Goal: Task Accomplishment & Management: Complete application form

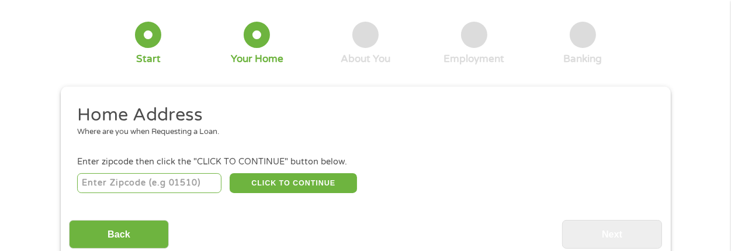
scroll to position [58, 0]
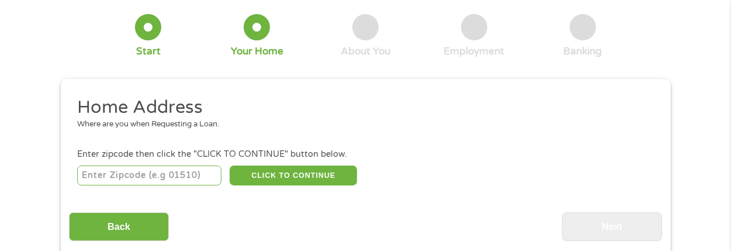
click at [191, 175] on input "number" at bounding box center [149, 175] width 144 height 20
type input "32086"
select select "[US_STATE]"
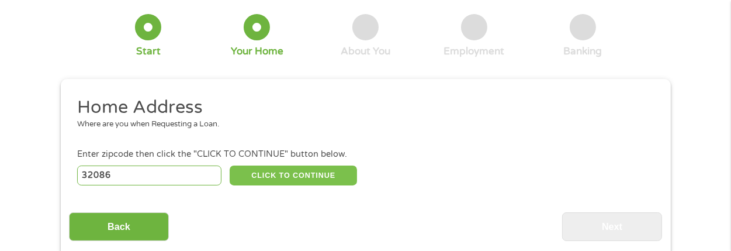
click at [283, 175] on button "CLICK TO CONTINUE" at bounding box center [292, 175] width 127 height 20
type input "32086"
type input "Saint Augustine"
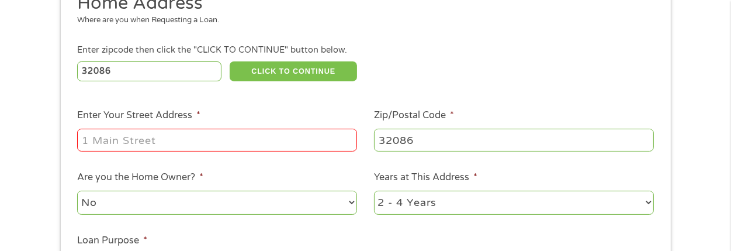
scroll to position [175, 0]
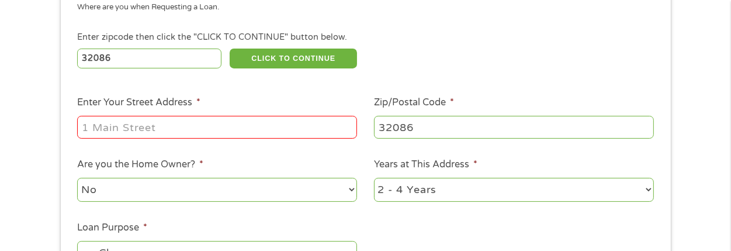
click at [265, 129] on input "Enter Your Street Address *" at bounding box center [217, 127] width 280 height 22
type input "[STREET_ADDRESS][PERSON_NAME]"
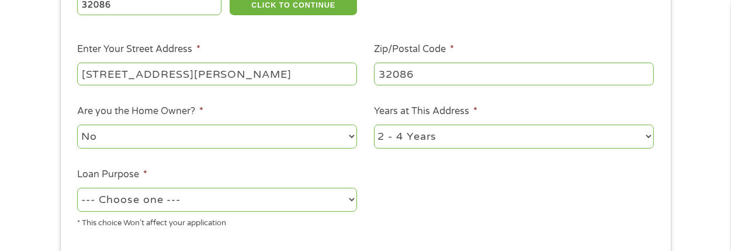
scroll to position [234, 0]
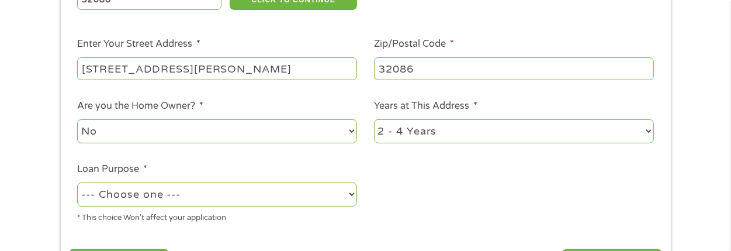
click at [180, 134] on select "No Yes" at bounding box center [217, 131] width 280 height 24
select select "yes"
click at [77, 120] on select "No Yes" at bounding box center [217, 131] width 280 height 24
click at [404, 137] on select "1 Year or less 1 - 2 Years 2 - 4 Years Over 4 Years" at bounding box center [514, 131] width 280 height 24
select select "60months"
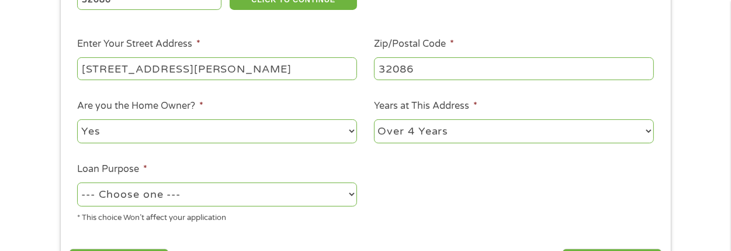
click at [374, 120] on select "1 Year or less 1 - 2 Years 2 - 4 Years Over 4 Years" at bounding box center [514, 131] width 280 height 24
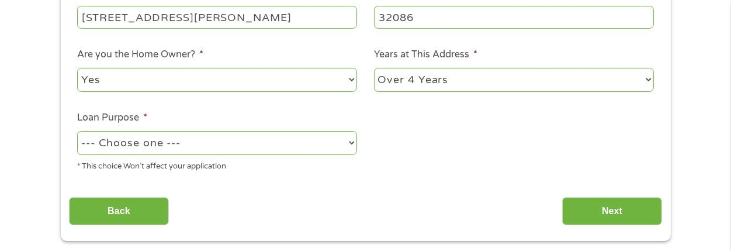
scroll to position [292, 0]
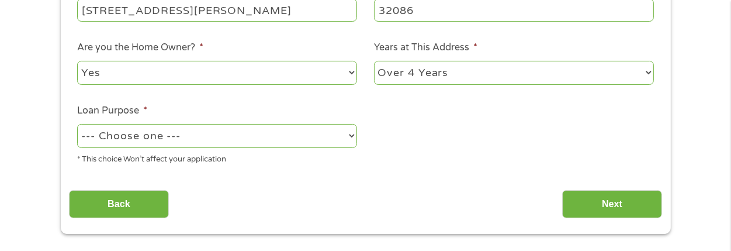
click at [166, 139] on select "--- Choose one --- Pay Bills Debt Consolidation Home Improvement Major Purchase…" at bounding box center [217, 136] width 280 height 24
select select "medicalexpenses"
click at [77, 124] on select "--- Choose one --- Pay Bills Debt Consolidation Home Improvement Major Purchase…" at bounding box center [217, 136] width 280 height 24
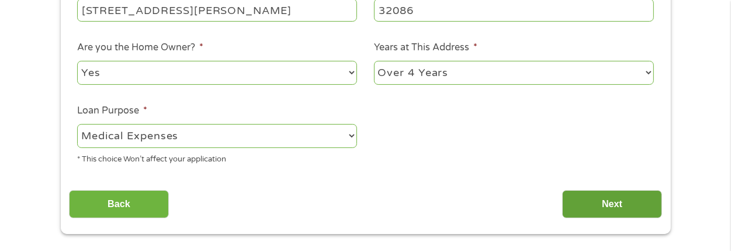
click at [574, 202] on input "Next" at bounding box center [612, 204] width 100 height 29
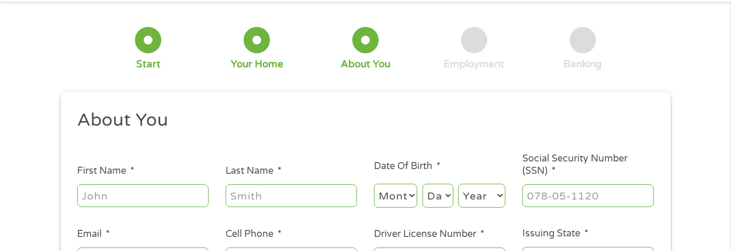
scroll to position [58, 0]
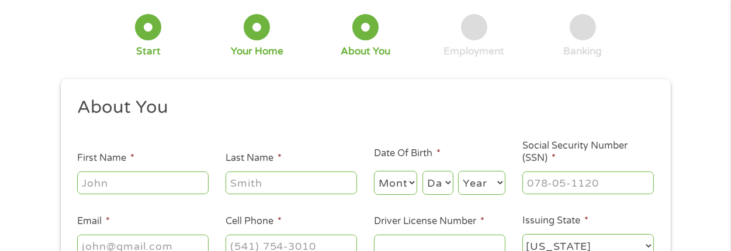
click at [130, 178] on input "First Name *" at bounding box center [142, 182] width 131 height 22
type input "[PERSON_NAME]"
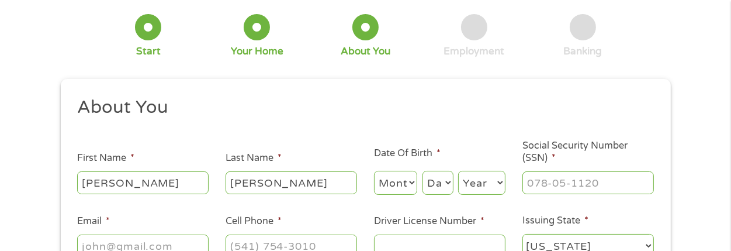
click at [401, 182] on select "Month 1 2 3 4 5 6 7 8 9 10 11 12" at bounding box center [396, 183] width 44 height 24
select select "9"
click at [374, 171] on select "Month 1 2 3 4 5 6 7 8 9 10 11 12" at bounding box center [396, 183] width 44 height 24
click at [436, 185] on select "Day 1 2 3 4 5 6 7 8 9 10 11 12 13 14 15 16 17 18 19 20 21 22 23 24 25 26 27 28 …" at bounding box center [437, 183] width 31 height 24
select select "27"
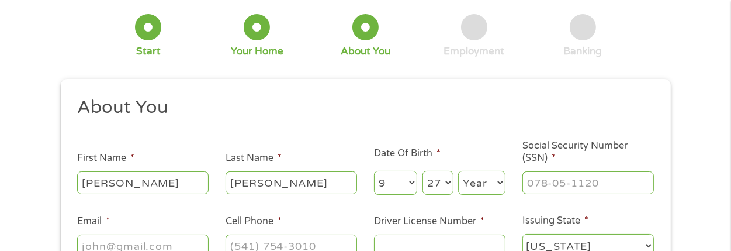
click at [422, 171] on select "Day 1 2 3 4 5 6 7 8 9 10 11 12 13 14 15 16 17 18 19 20 21 22 23 24 25 26 27 28 …" at bounding box center [437, 183] width 31 height 24
click at [481, 179] on select "Year [DATE] 2006 2005 2004 2003 2002 2001 2000 1999 1998 1997 1996 1995 1994 19…" at bounding box center [481, 183] width 47 height 24
select select "1975"
click at [458, 171] on select "Year [DATE] 2006 2005 2004 2003 2002 2001 2000 1999 1998 1997 1996 1995 1994 19…" at bounding box center [481, 183] width 47 height 24
click at [537, 188] on input "___-__-____" at bounding box center [587, 182] width 131 height 22
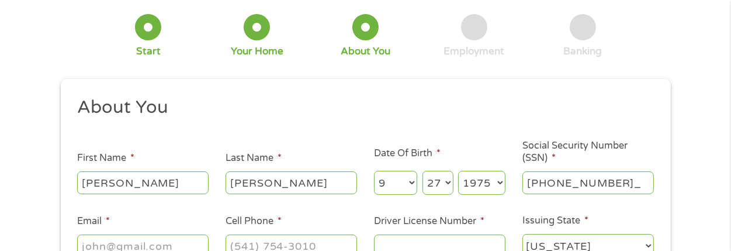
type input "132-64-4706"
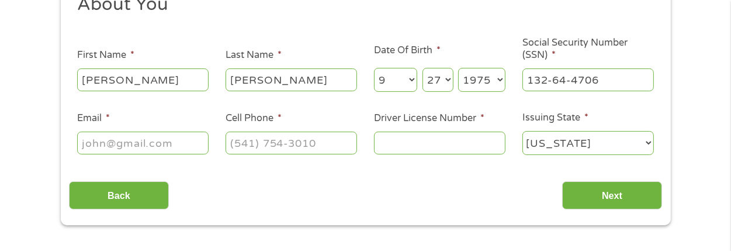
scroll to position [175, 0]
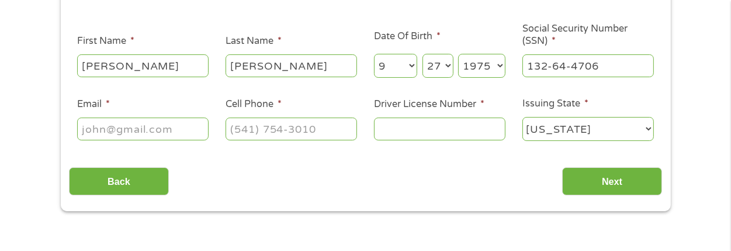
click at [143, 124] on input "Email *" at bounding box center [142, 128] width 131 height 22
type input "[EMAIL_ADDRESS][DOMAIN_NAME]"
type input "[PHONE_NUMBER]"
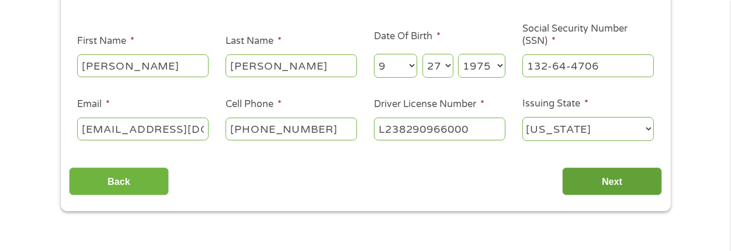
type input "L238290966000"
click at [592, 181] on input "Next" at bounding box center [612, 181] width 100 height 29
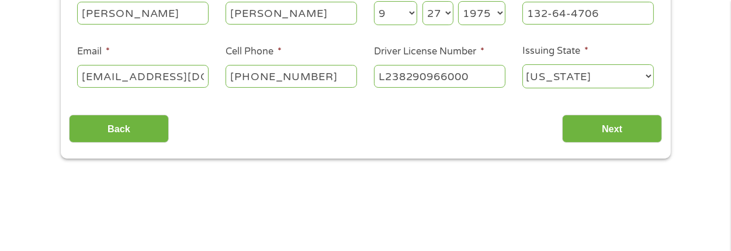
scroll to position [234, 0]
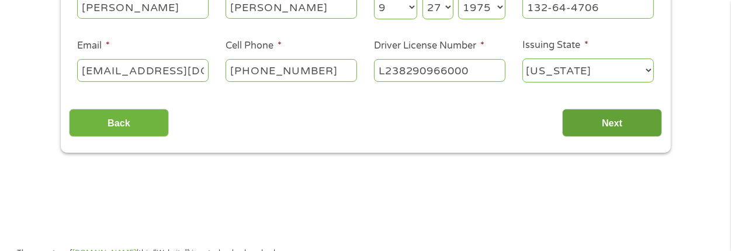
click at [617, 127] on input "Next" at bounding box center [612, 123] width 100 height 29
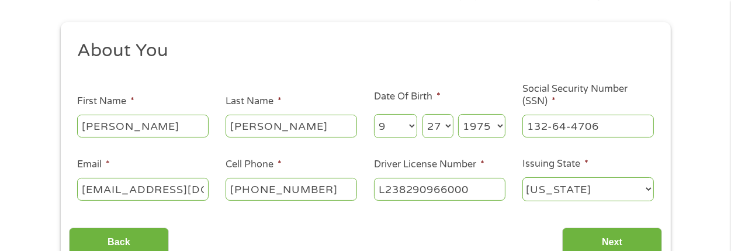
scroll to position [117, 0]
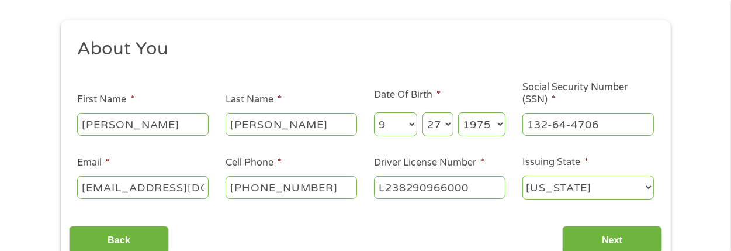
click at [142, 126] on input "[PERSON_NAME]" at bounding box center [142, 124] width 131 height 22
type input "[PERSON_NAME]"
click at [269, 78] on ul "About You This field is hidden when viewing the form Title * --- Choose one ---…" at bounding box center [365, 123] width 593 height 172
click at [568, 192] on select "[US_STATE] [US_STATE] [US_STATE] [US_STATE] [US_STATE] [US_STATE] [US_STATE] [U…" at bounding box center [587, 187] width 131 height 24
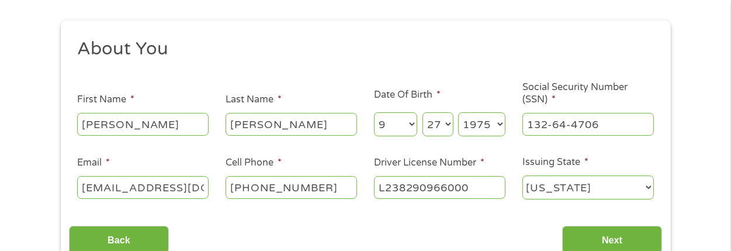
click at [522, 176] on select "[US_STATE] [US_STATE] [US_STATE] [US_STATE] [US_STATE] [US_STATE] [US_STATE] [U…" at bounding box center [587, 187] width 131 height 24
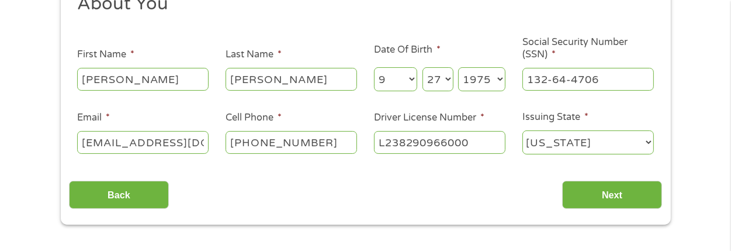
scroll to position [234, 0]
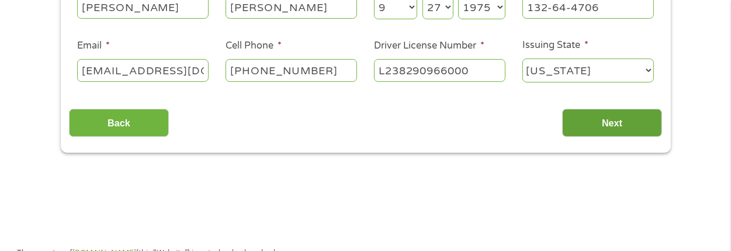
click at [599, 126] on input "Next" at bounding box center [612, 123] width 100 height 29
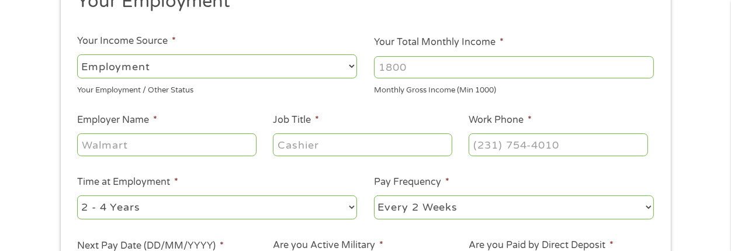
scroll to position [4, 5]
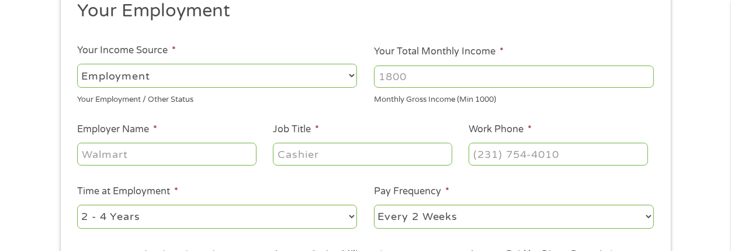
click at [649, 131] on li "Work Phone *" at bounding box center [558, 144] width 196 height 45
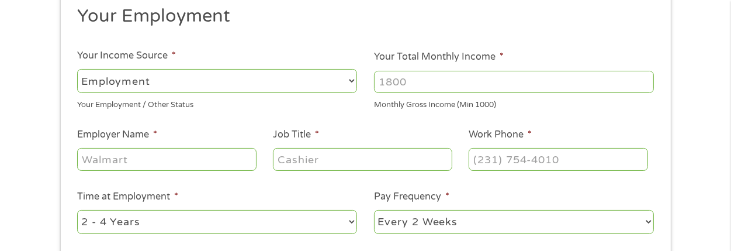
scroll to position [175, 0]
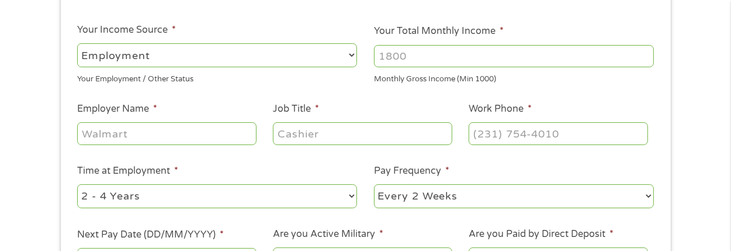
click at [420, 51] on input "Your Total Monthly Income *" at bounding box center [514, 56] width 280 height 22
type input "3850"
type input "Regional Conflict Counsel State of [GEOGRAPHIC_DATA]"
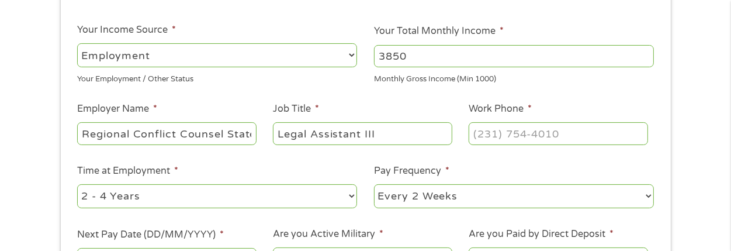
type input "Legal Assistant III"
type input "[PHONE_NUMBER]"
click at [278, 196] on select "--- Choose one --- 1 Year or less 1 - 2 Years 2 - 4 Years Over 4 Years" at bounding box center [217, 196] width 280 height 24
select select "60months"
click at [77, 184] on select "--- Choose one --- 1 Year or less 1 - 2 Years 2 - 4 Years Over 4 Years" at bounding box center [217, 196] width 280 height 24
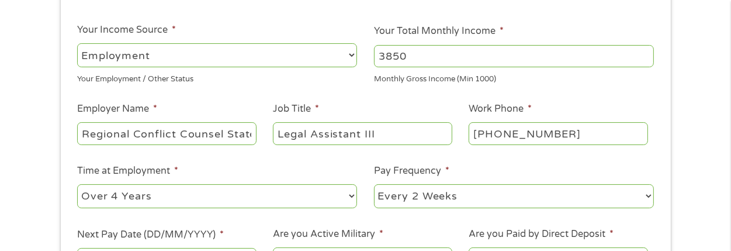
click at [491, 193] on select "--- Choose one --- Every 2 Weeks Every Week Monthly Semi-Monthly" at bounding box center [514, 196] width 280 height 24
select select "monthly"
click at [374, 184] on select "--- Choose one --- Every 2 Weeks Every Week Monthly Semi-Monthly" at bounding box center [514, 196] width 280 height 24
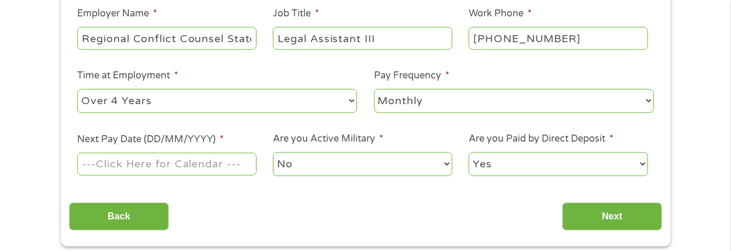
scroll to position [292, 0]
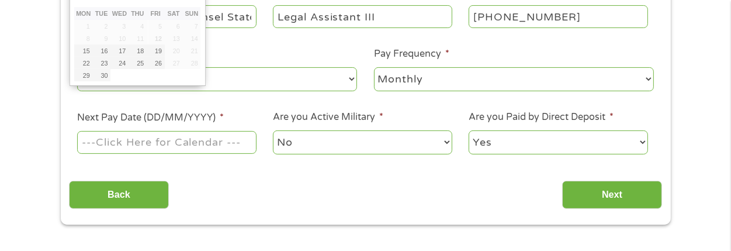
click at [208, 144] on input "Next Pay Date (DD/MM/YYYY) *" at bounding box center [166, 142] width 179 height 22
type input "[DATE]"
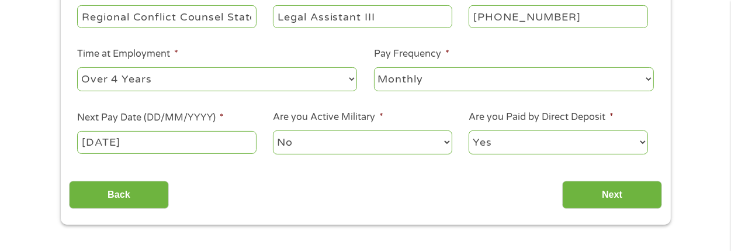
click at [339, 141] on select "No Yes" at bounding box center [362, 142] width 179 height 24
click at [273, 130] on select "No Yes" at bounding box center [362, 142] width 179 height 24
click at [523, 145] on select "Yes No" at bounding box center [557, 142] width 179 height 24
click at [468, 130] on select "Yes No" at bounding box center [557, 142] width 179 height 24
click at [609, 190] on input "Next" at bounding box center [612, 194] width 100 height 29
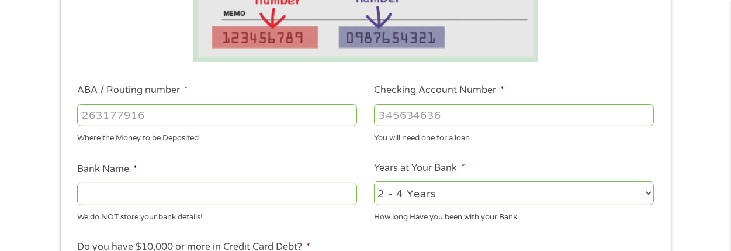
click at [241, 114] on input "ABA / Routing number *" at bounding box center [217, 115] width 280 height 22
click at [227, 117] on input "ABA / Routing number *" at bounding box center [217, 115] width 280 height 22
click at [201, 116] on input "ABA / Routing number *" at bounding box center [217, 115] width 280 height 22
click at [179, 116] on input "ABA / Routing number *" at bounding box center [217, 115] width 280 height 22
type input "263079276"
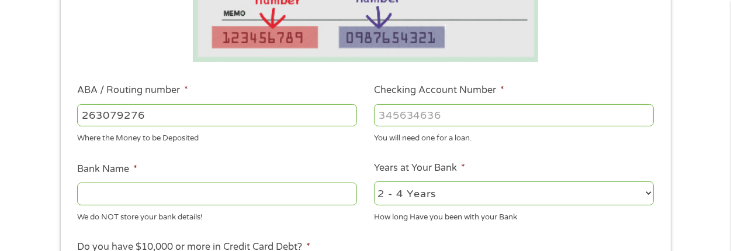
type input "VYSTAR CREDIT UNION"
type input "263079276"
type input "7901679903"
click at [474, 190] on select "2 - 4 Years 6 - 12 Months 1 - 2 Years Over 4 Years" at bounding box center [514, 193] width 280 height 24
select select "60months"
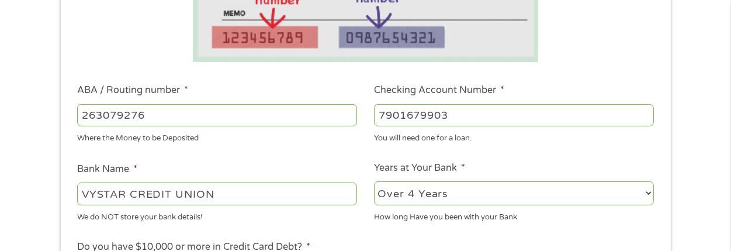
click at [374, 181] on select "2 - 4 Years 6 - 12 Months 1 - 2 Years Over 4 Years" at bounding box center [514, 193] width 280 height 24
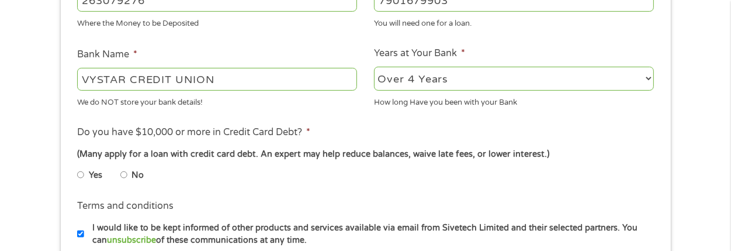
scroll to position [409, 0]
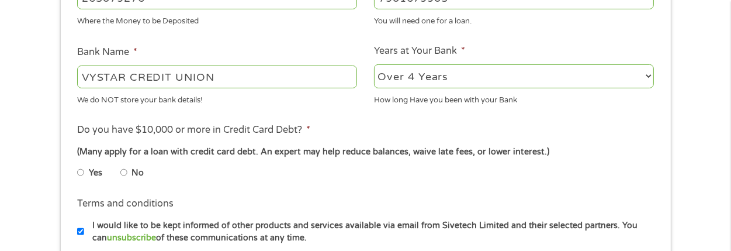
click at [125, 173] on input "No" at bounding box center [123, 172] width 7 height 19
radio input "true"
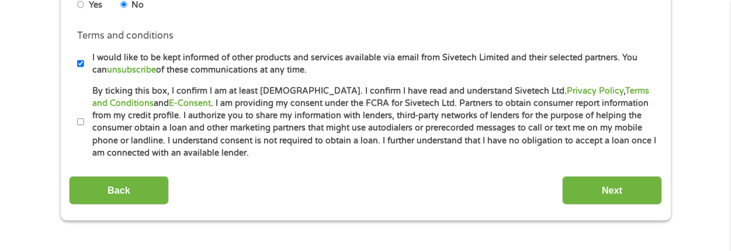
scroll to position [583, 0]
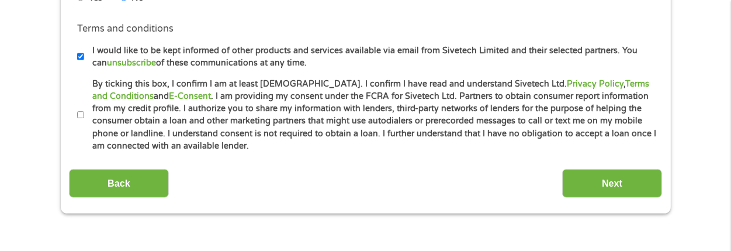
click at [79, 113] on input "By ticking this box, I confirm I am at least [DEMOGRAPHIC_DATA]. I confirm I ha…" at bounding box center [80, 115] width 7 height 19
checkbox input "true"
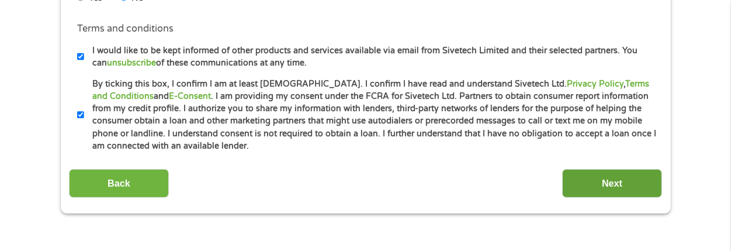
click at [592, 185] on input "Next" at bounding box center [612, 183] width 100 height 29
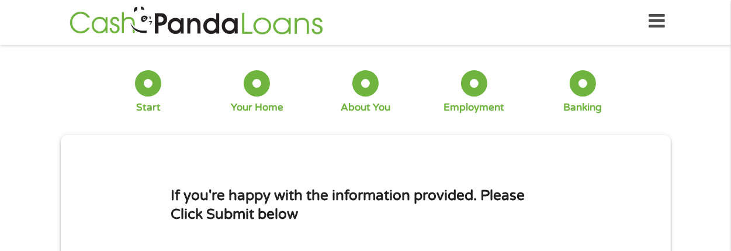
scroll to position [0, 0]
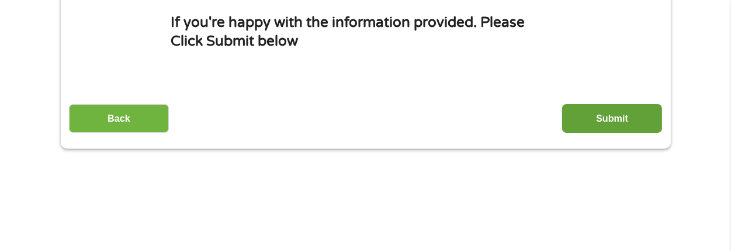
click at [591, 116] on input "Submit" at bounding box center [612, 118] width 100 height 29
